Goal: Task Accomplishment & Management: Use online tool/utility

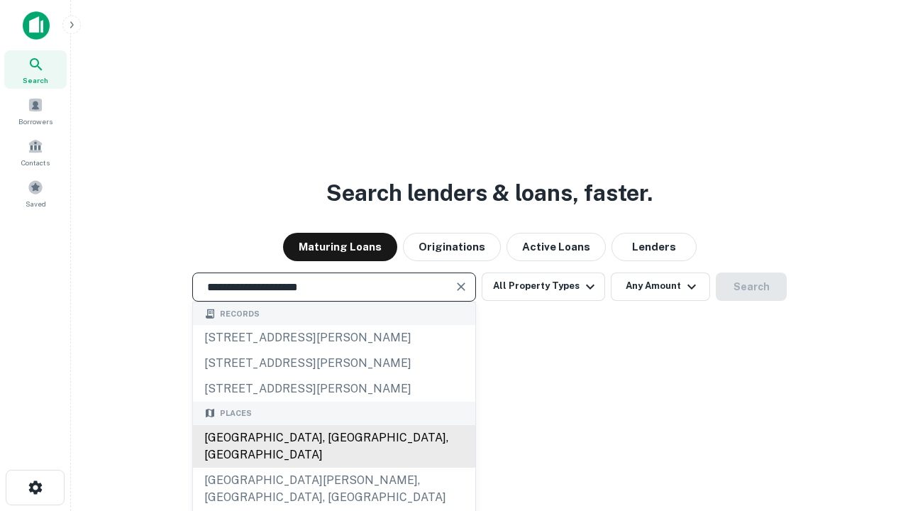
click at [333, 467] on div "[GEOGRAPHIC_DATA], [GEOGRAPHIC_DATA], [GEOGRAPHIC_DATA]" at bounding box center [334, 446] width 282 height 43
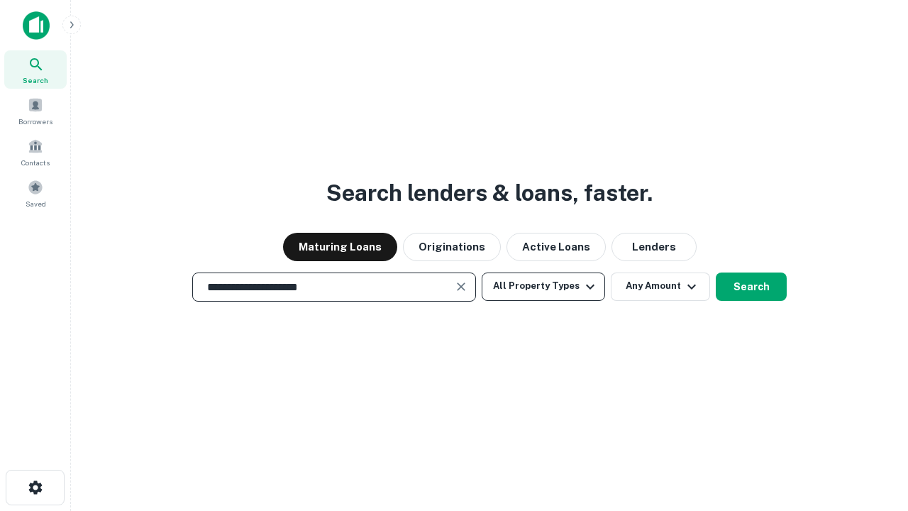
type input "**********"
click at [543, 286] on button "All Property Types" at bounding box center [542, 286] width 123 height 28
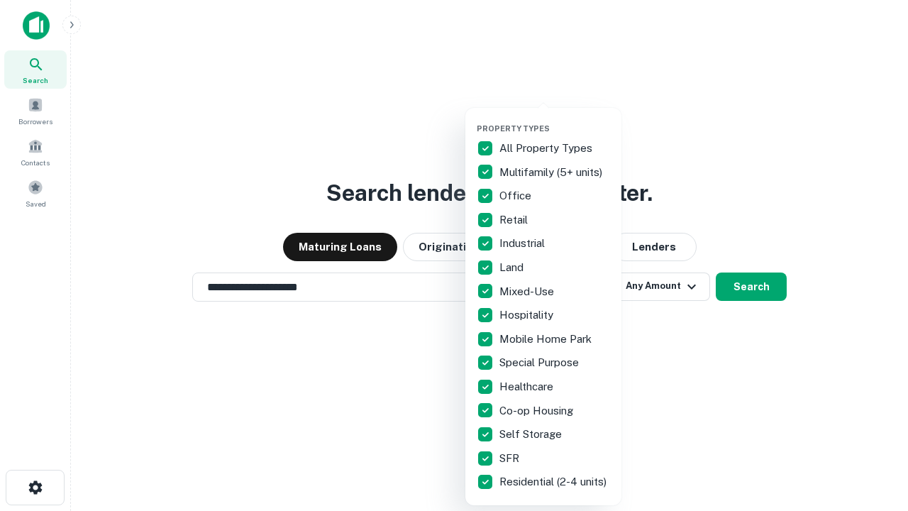
click at [554, 119] on button "button" at bounding box center [554, 119] width 156 height 1
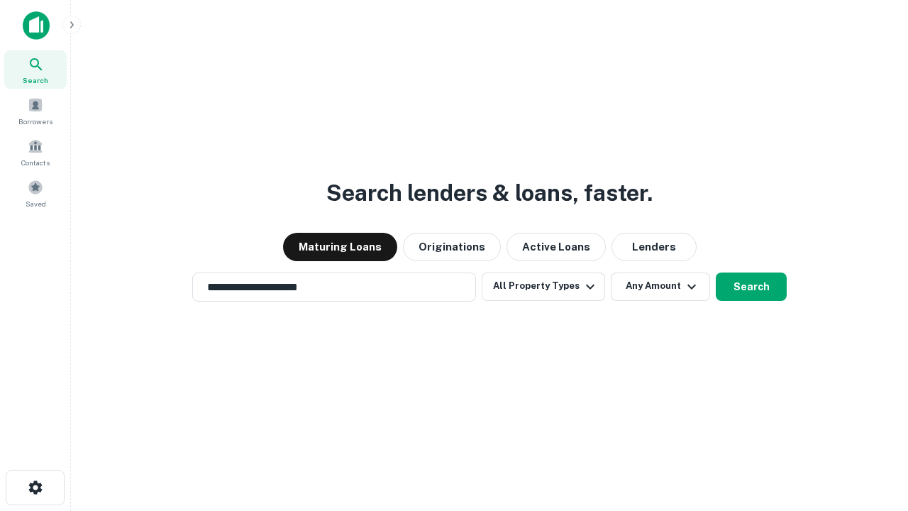
scroll to position [9, 171]
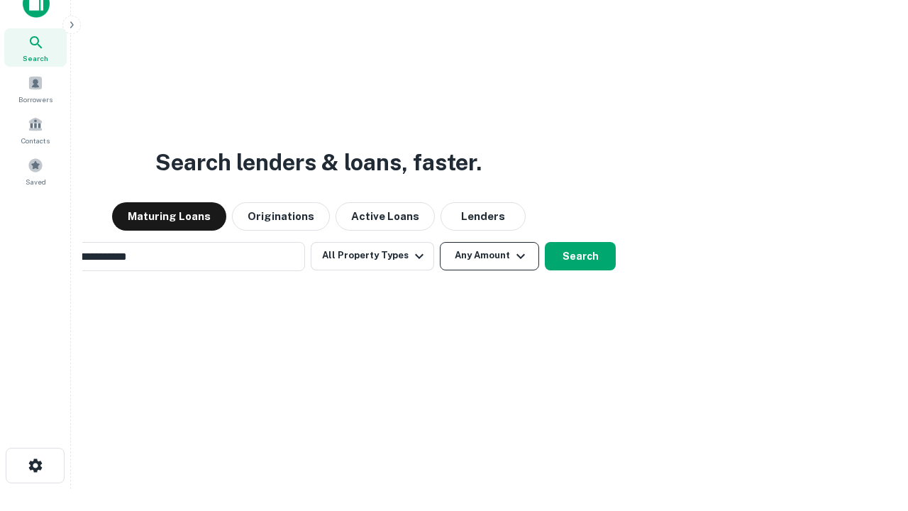
click at [440, 242] on button "Any Amount" at bounding box center [489, 256] width 99 height 28
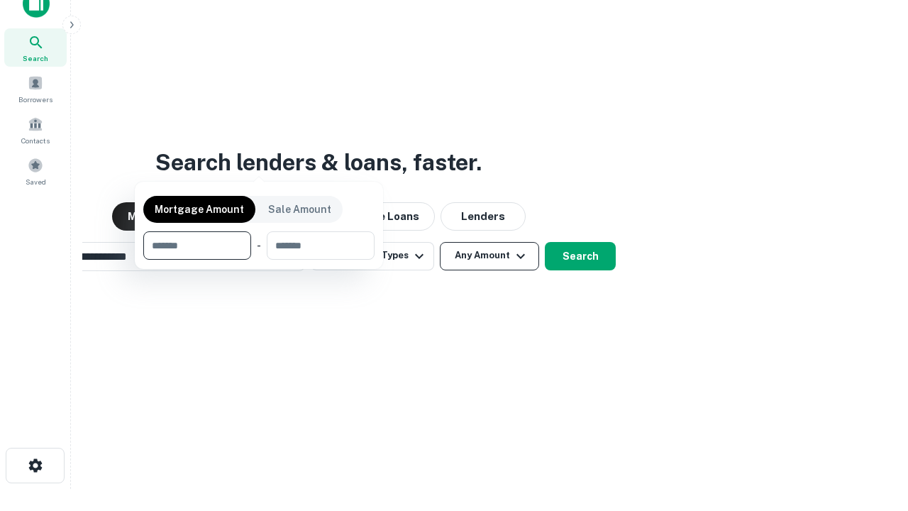
scroll to position [102, 401]
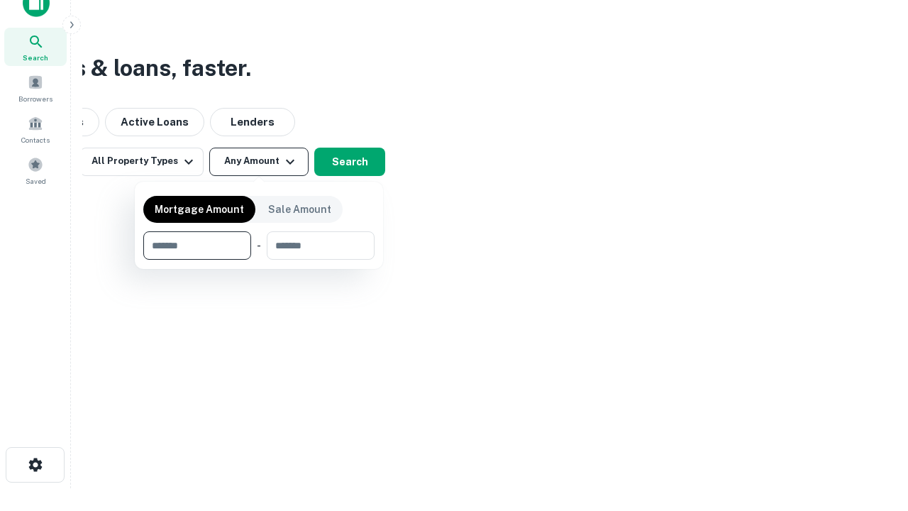
type input "*******"
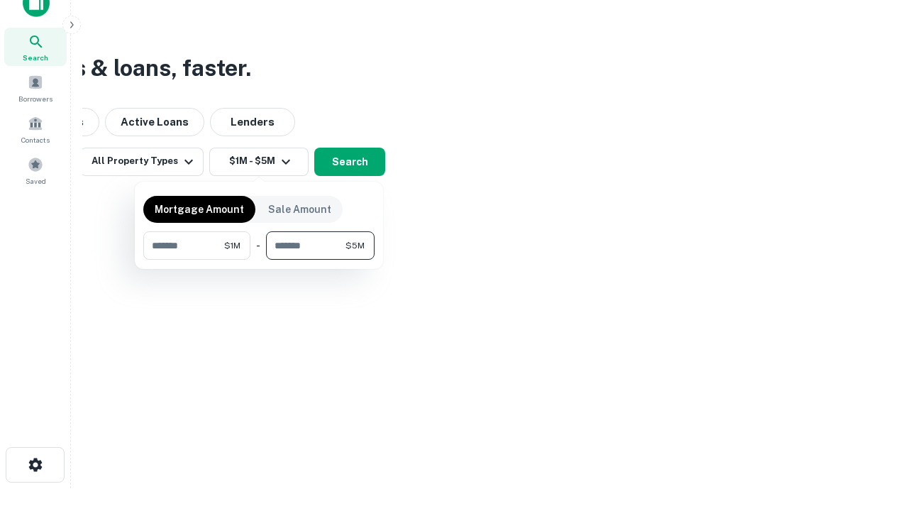
type input "*******"
click at [259, 260] on button "button" at bounding box center [258, 260] width 231 height 1
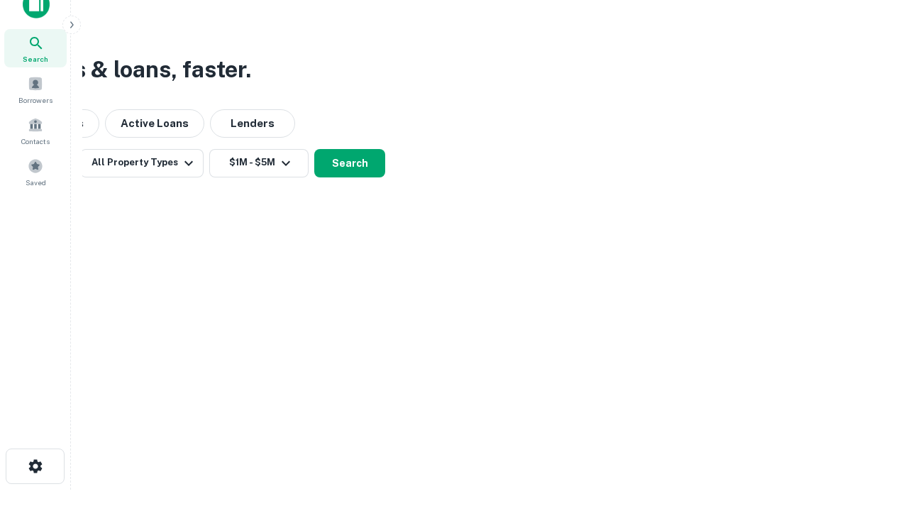
scroll to position [9, 262]
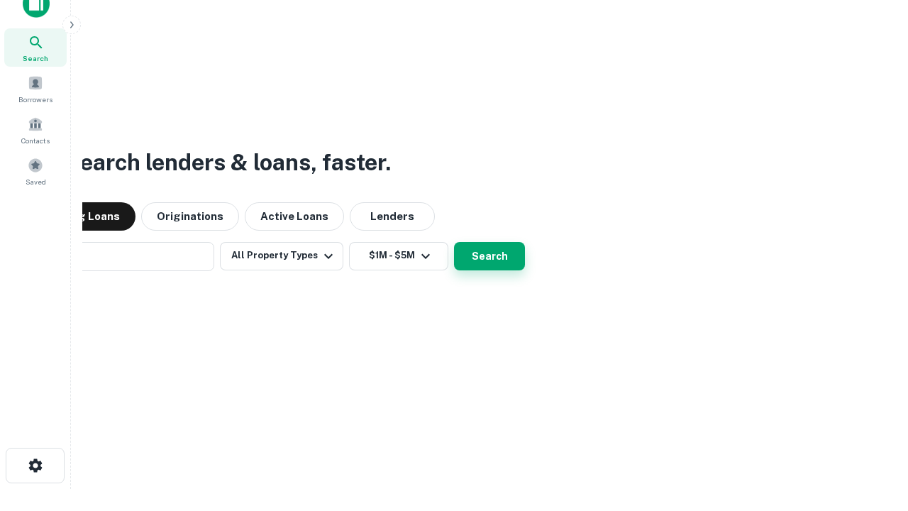
click at [454, 242] on button "Search" at bounding box center [489, 256] width 71 height 28
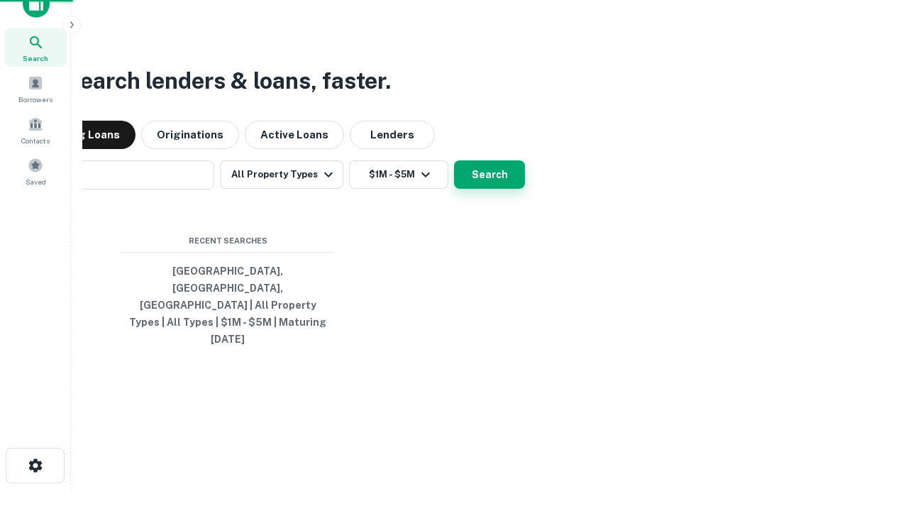
scroll to position [38, 401]
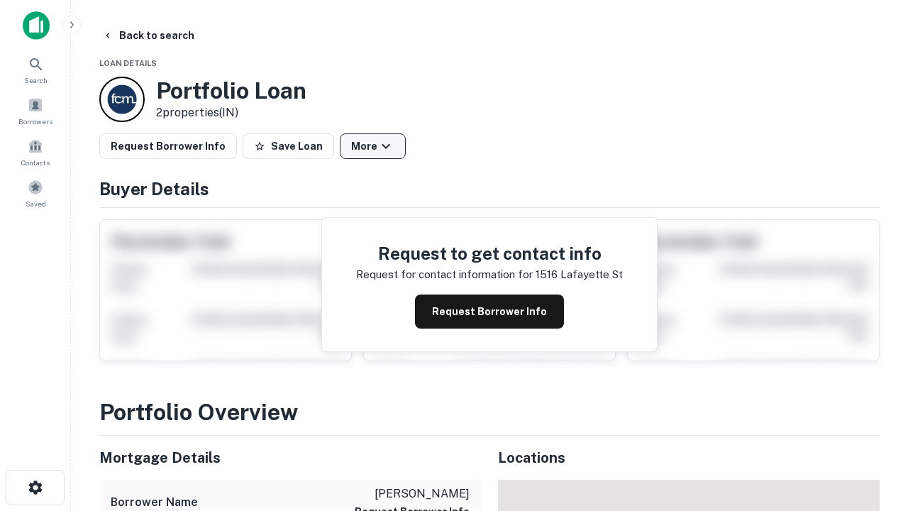
click at [372, 146] on button "More" at bounding box center [373, 146] width 66 height 26
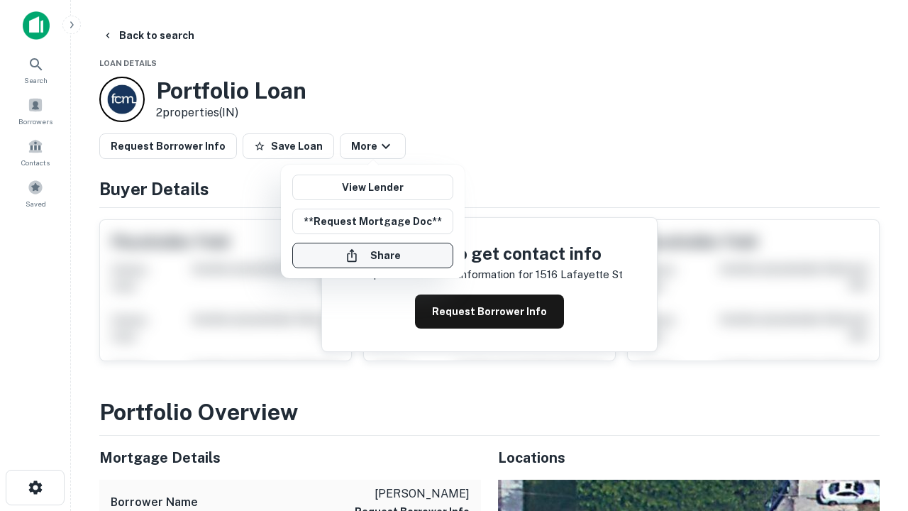
click at [372, 255] on button "Share" at bounding box center [372, 255] width 161 height 26
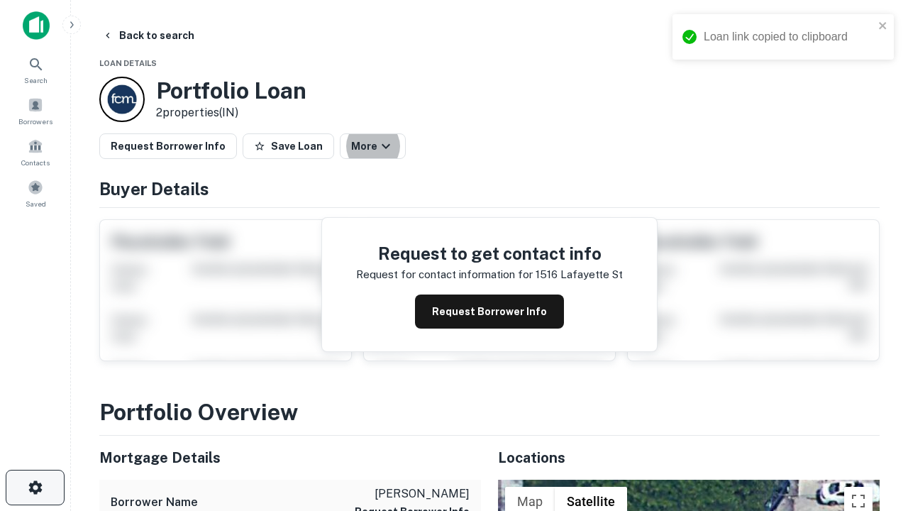
click at [35, 487] on icon "button" at bounding box center [35, 487] width 17 height 17
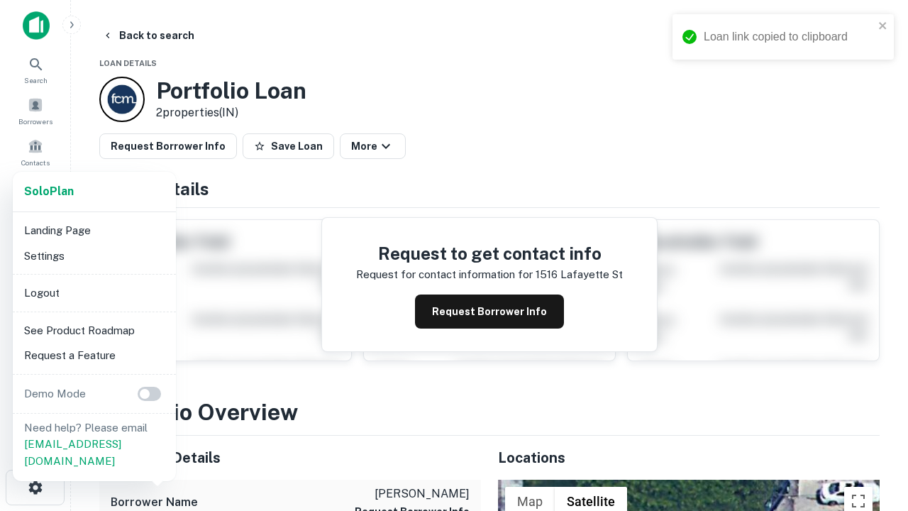
click at [94, 292] on li "Logout" at bounding box center [94, 293] width 152 height 26
